Goal: Task Accomplishment & Management: Complete application form

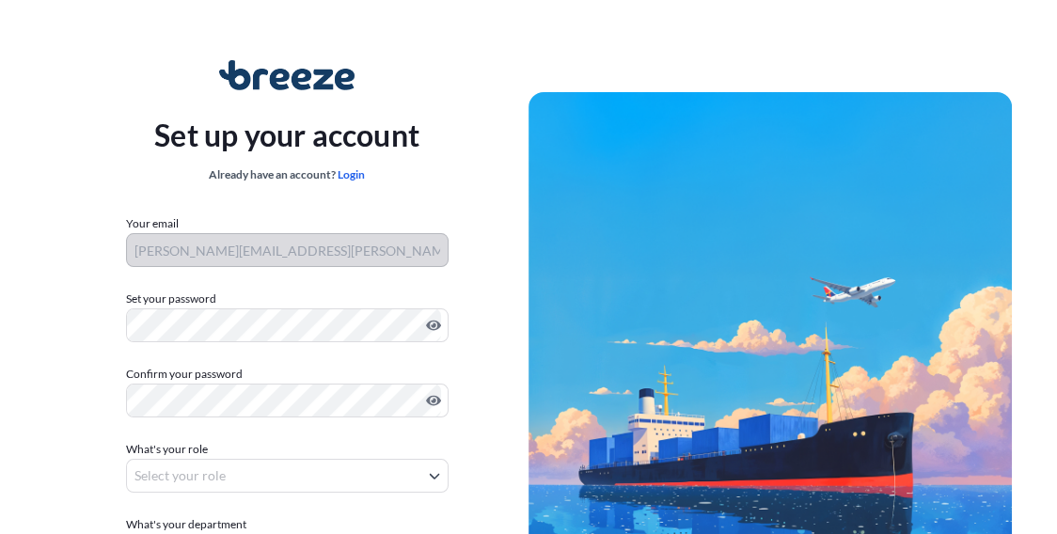
drag, startPoint x: 175, startPoint y: 345, endPoint x: 455, endPoint y: 59, distance: 400.4
click at [455, 59] on div "Set up your account Already have an account? Login Your email [PERSON_NAME][EMA…" at bounding box center [286, 367] width 483 height 689
click at [208, 477] on body "Set up your account Already have an account? Login Your email [PERSON_NAME][EMA…" at bounding box center [528, 376] width 1057 height 752
click at [430, 471] on body "Set up your account Already have an account? Login Your email [PERSON_NAME][EMA…" at bounding box center [528, 376] width 1057 height 752
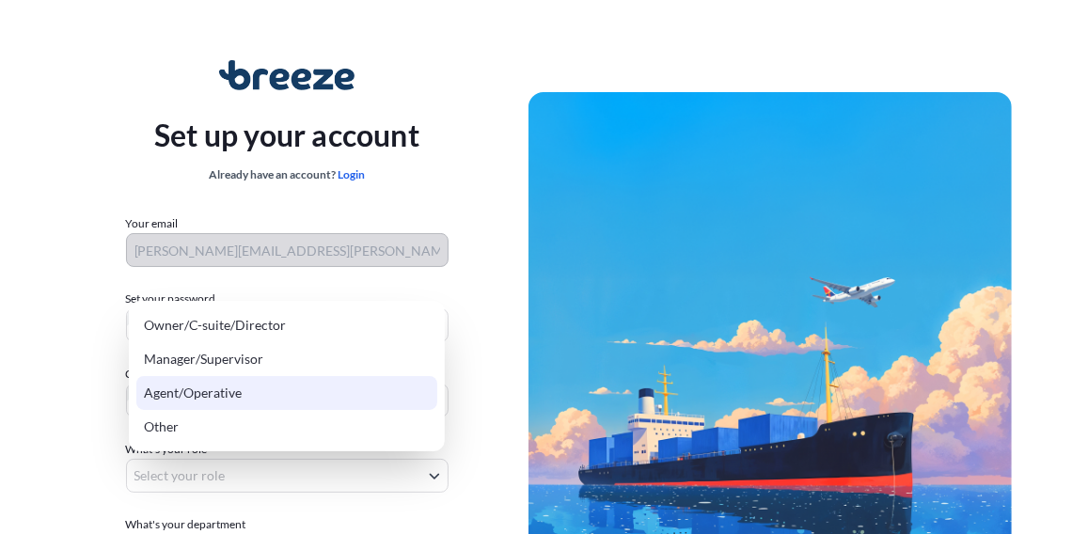
click at [216, 397] on div "Agent/Operative" at bounding box center [286, 393] width 301 height 34
select select "agent/operative"
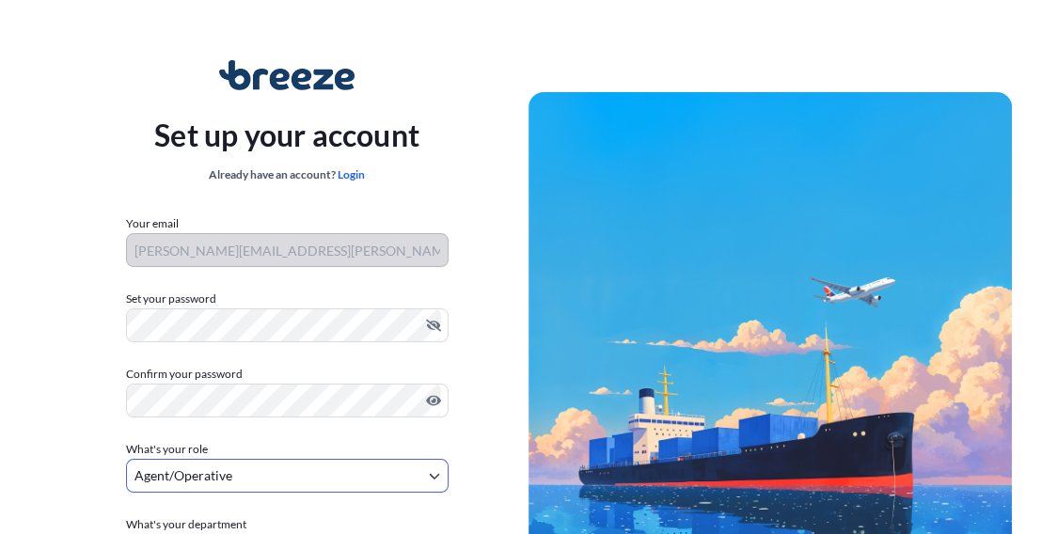
scroll to position [217, 0]
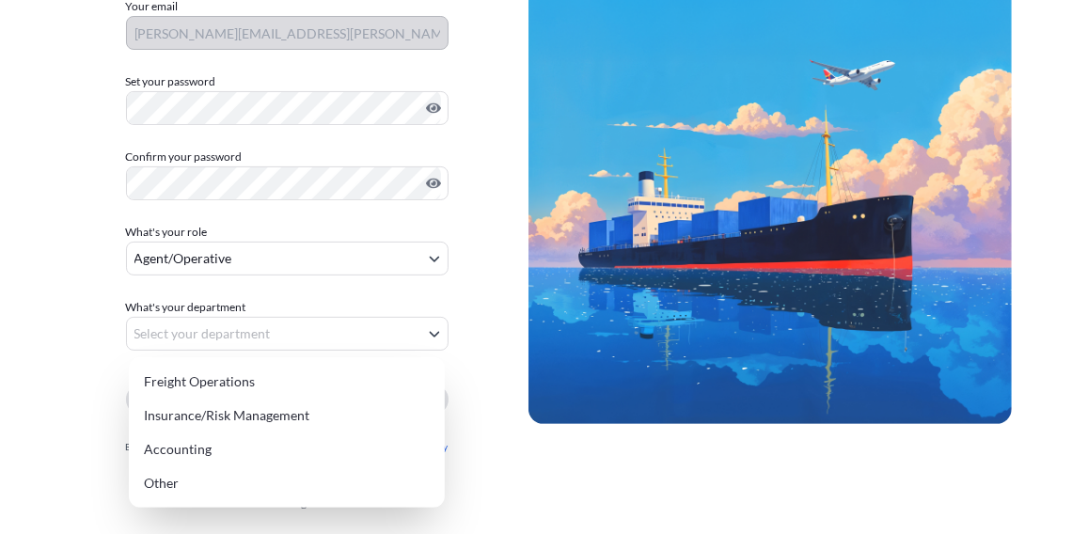
click at [200, 327] on body "Set up your account Already have an account? Login Your email [PERSON_NAME][EMA…" at bounding box center [528, 159] width 1057 height 752
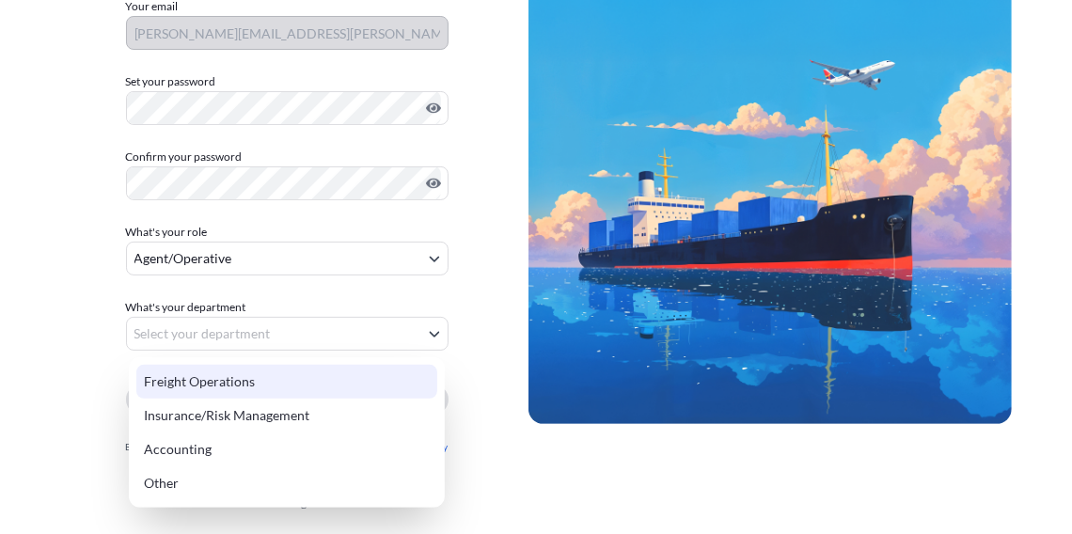
click at [188, 382] on div "Freight Operations" at bounding box center [286, 382] width 301 height 34
select select "freight operations"
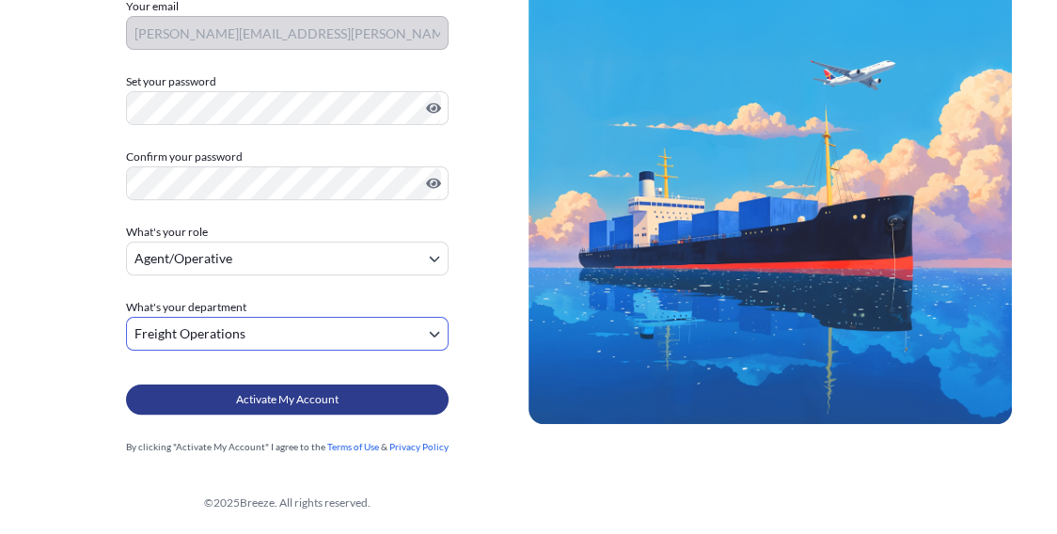
click at [317, 404] on span "Activate My Account" at bounding box center [287, 399] width 103 height 19
